Goal: Use online tool/utility: Utilize a website feature to perform a specific function

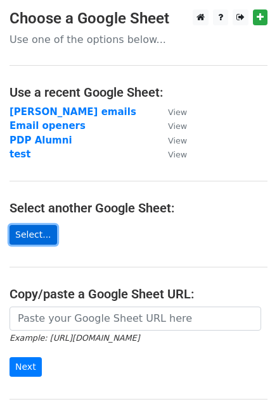
click at [37, 235] on link "Select..." at bounding box center [32, 235] width 47 height 20
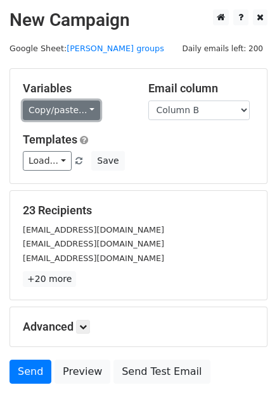
click at [78, 109] on link "Copy/paste..." at bounding box center [61, 111] width 77 height 20
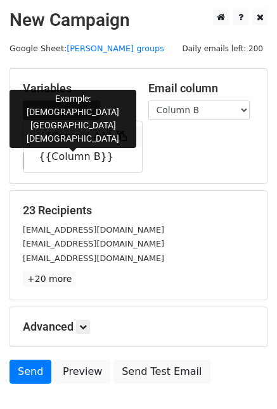
click at [75, 139] on link "{{Column A}}" at bounding box center [82, 137] width 118 height 20
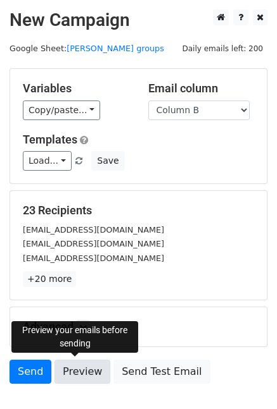
click at [76, 369] on link "Preview" at bounding box center [82, 372] width 56 height 24
